Goal: Use online tool/utility: Utilize a website feature to perform a specific function

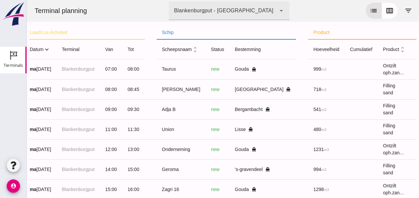
scroll to position [0, 35]
click at [49, 49] on icon "expand_more" at bounding box center [46, 49] width 7 height 7
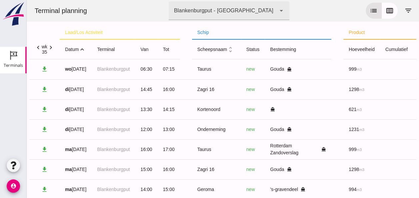
click at [82, 50] on icon "expand_less" at bounding box center [82, 49] width 7 height 7
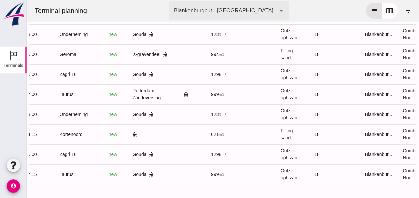
scroll to position [0, 178]
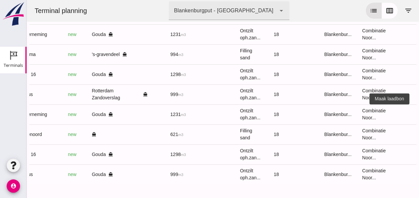
click at [419, 111] on icon "receipt_long" at bounding box center [422, 114] width 6 height 6
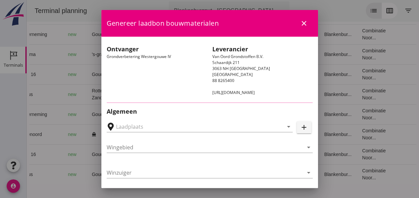
type input "Loswal Fa. J. Bos&Zonen, [GEOGRAPHIC_DATA]"
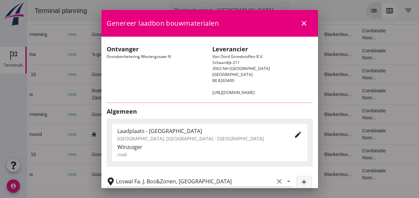
type input "Onderneming"
type input "[PERSON_NAME]"
type input "1231"
type input "Ontzilt oph.zand [75] (6120)"
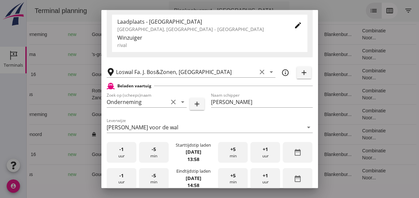
scroll to position [167, 0]
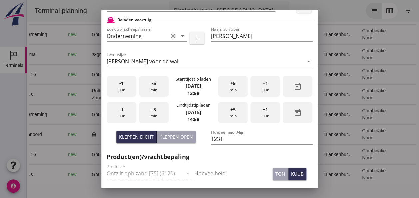
click at [154, 89] on div "-5 min" at bounding box center [154, 86] width 30 height 21
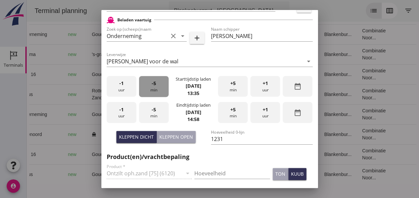
click at [155, 89] on div "-5 min" at bounding box center [154, 86] width 30 height 21
click at [156, 88] on div "-5 min" at bounding box center [154, 86] width 30 height 21
click at [157, 88] on div "-5 min" at bounding box center [154, 86] width 30 height 21
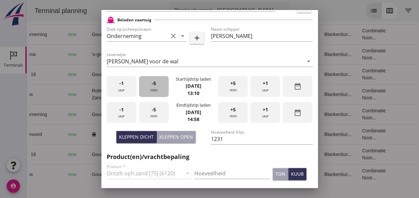
click at [157, 87] on div "-5 min" at bounding box center [154, 86] width 30 height 21
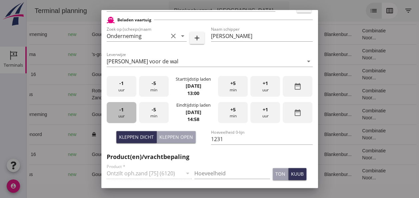
click at [122, 111] on span "-1" at bounding box center [121, 109] width 4 height 7
click at [157, 111] on div "-5 min" at bounding box center [154, 112] width 30 height 21
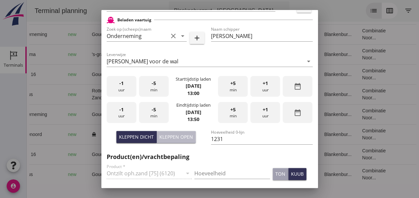
click at [179, 139] on div "Kleppen open" at bounding box center [176, 136] width 34 height 7
type input "1003"
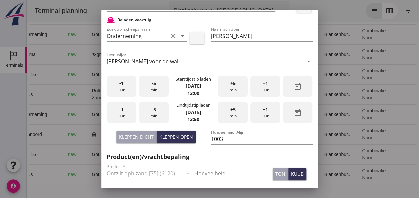
click at [209, 171] on input "Hoeveelheid" at bounding box center [232, 173] width 76 height 11
type input "1003"
click at [292, 173] on div "kuub" at bounding box center [297, 173] width 13 height 7
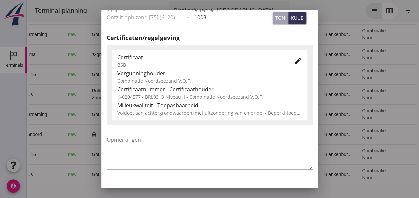
scroll to position [340, 0]
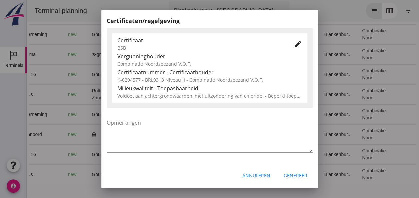
click at [290, 174] on div "Genereer" at bounding box center [296, 175] width 24 height 7
